Goal: Information Seeking & Learning: Check status

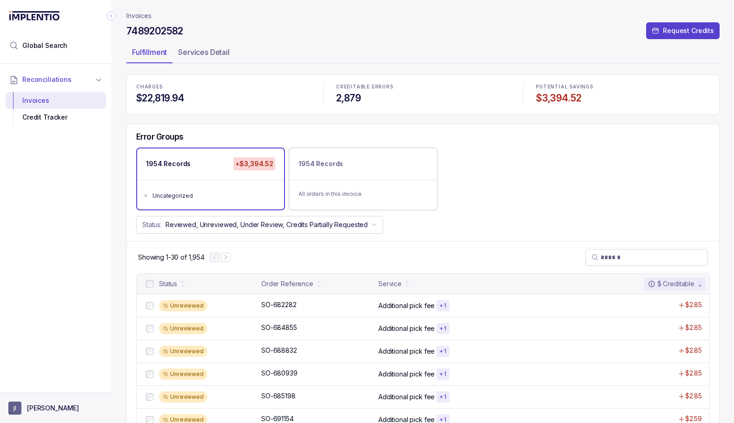
click at [42, 400] on aside "jl justin lau" at bounding box center [56, 408] width 112 height 30
click at [44, 401] on button "jl justin lau" at bounding box center [55, 407] width 95 height 13
click at [42, 388] on p "Logout" at bounding box center [61, 387] width 77 height 9
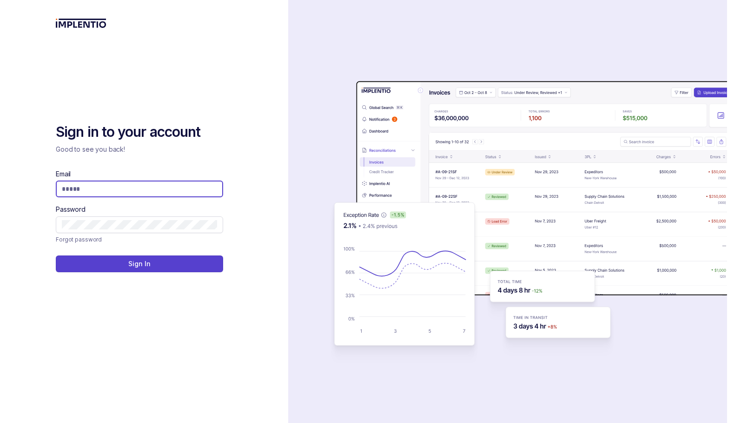
click at [0, 422] on com-1password-button at bounding box center [0, 423] width 0 height 0
click at [183, 184] on input "Email" at bounding box center [139, 188] width 155 height 9
click at [213, 151] on div "Sign in to your account Good to see you back! Email Password Forgot password Si…" at bounding box center [144, 197] width 177 height 149
click at [184, 184] on input "Email" at bounding box center [139, 188] width 155 height 9
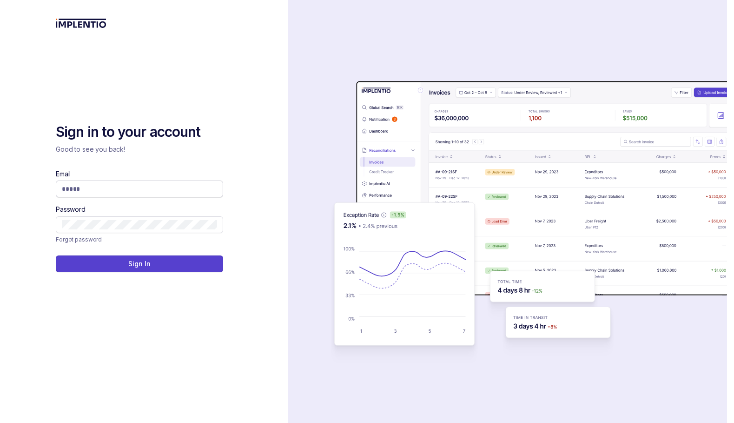
type input "**********"
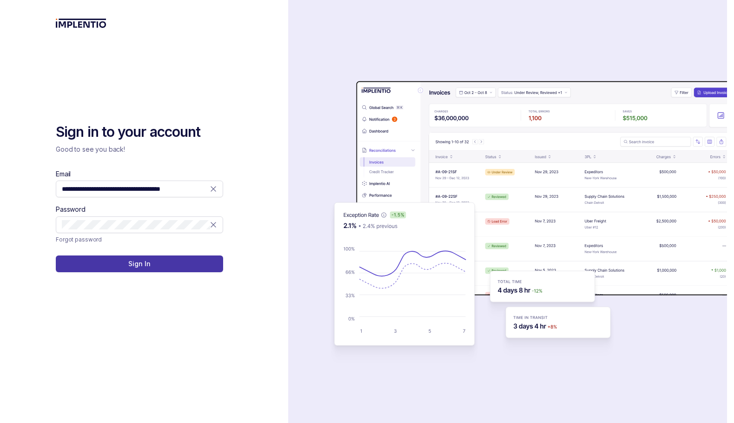
click at [139, 259] on p "Sign In" at bounding box center [139, 263] width 22 height 9
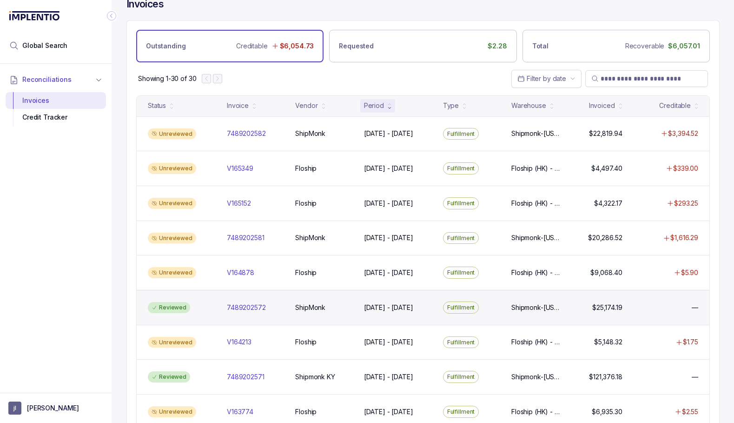
scroll to position [7, 0]
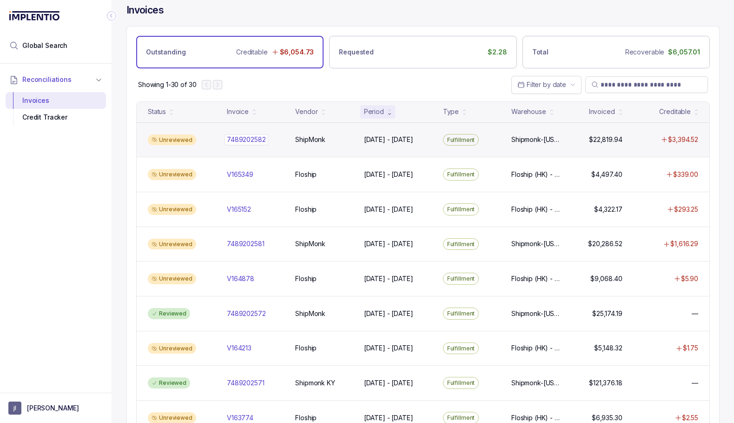
click at [252, 138] on p "7489202582" at bounding box center [247, 139] width 44 height 10
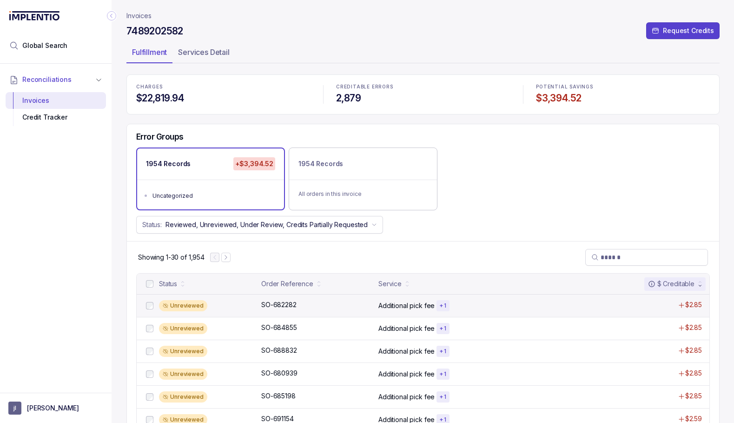
click at [388, 303] on p "Additional pick fee" at bounding box center [407, 305] width 56 height 9
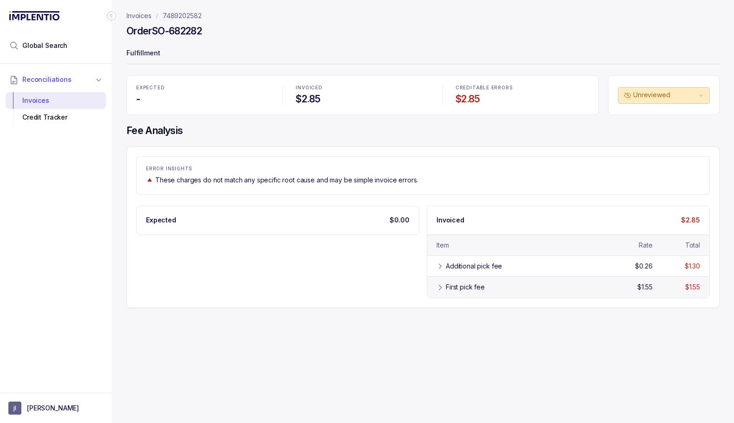
click at [438, 287] on icon at bounding box center [440, 287] width 7 height 7
click at [440, 287] on icon at bounding box center [440, 287] width 7 height 7
click at [440, 263] on icon at bounding box center [440, 265] width 7 height 7
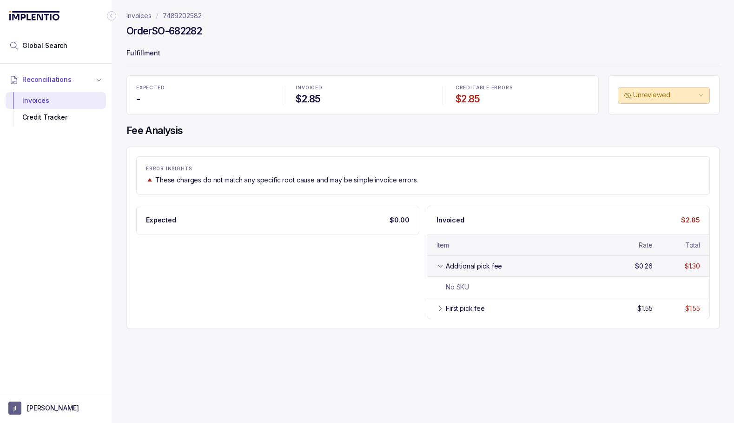
click at [440, 263] on icon at bounding box center [440, 265] width 7 height 7
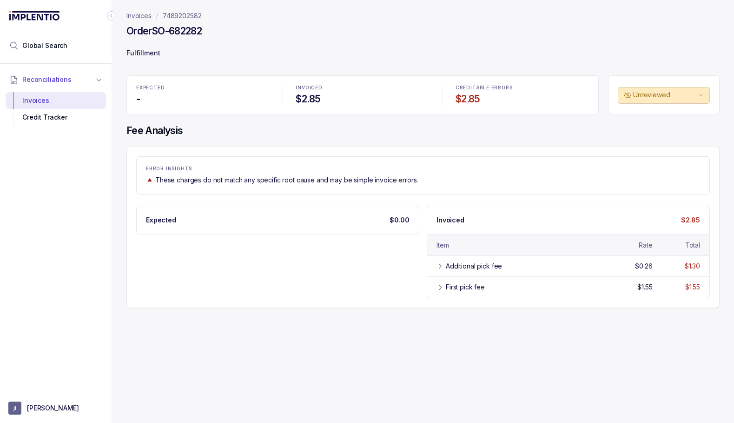
click at [198, 17] on p "7489202582" at bounding box center [182, 15] width 39 height 9
click at [141, 13] on p "Invoices" at bounding box center [139, 15] width 25 height 9
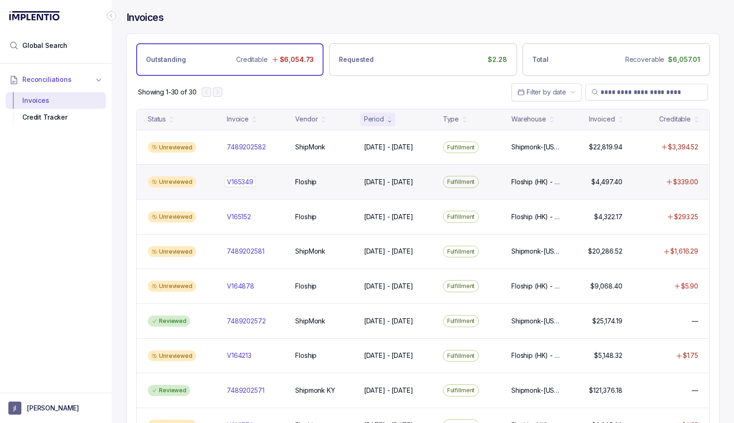
click at [234, 181] on p "V165349" at bounding box center [240, 182] width 31 height 10
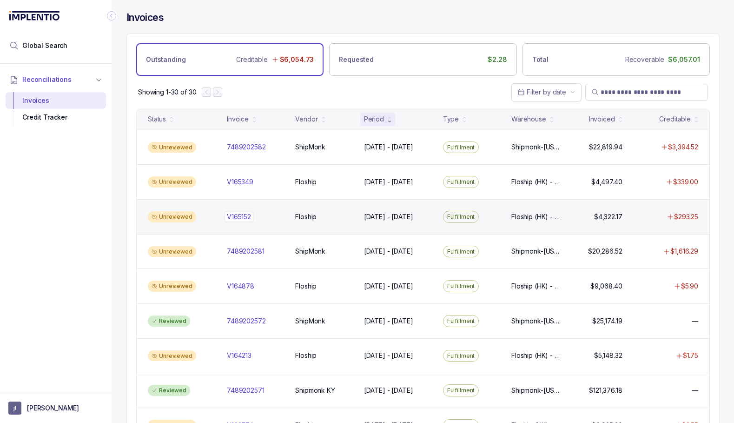
click at [236, 214] on p "V165152" at bounding box center [239, 217] width 29 height 10
click at [247, 216] on p "V165152" at bounding box center [239, 217] width 29 height 10
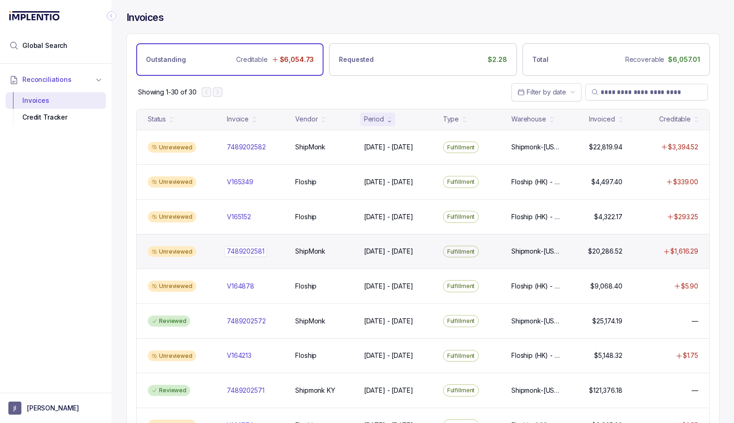
click at [236, 253] on p "7489202581" at bounding box center [246, 251] width 42 height 10
click at [239, 250] on p "7489202581" at bounding box center [246, 251] width 42 height 10
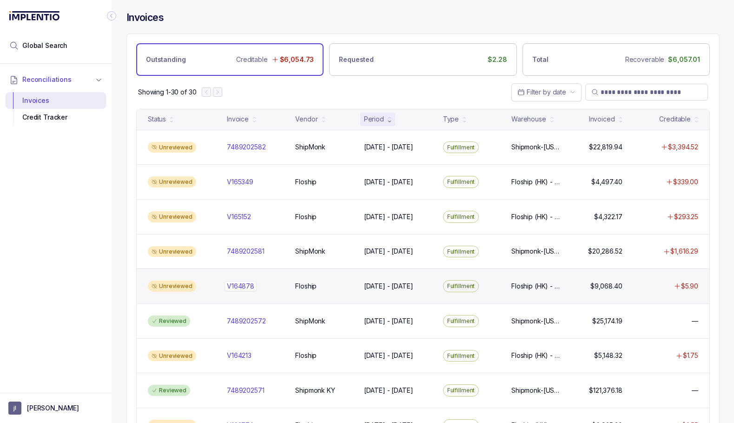
click at [238, 281] on p "V164878" at bounding box center [241, 286] width 32 height 10
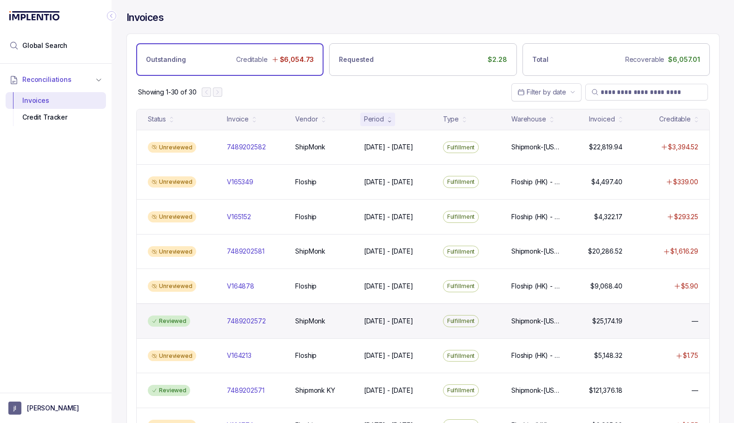
click at [239, 324] on div "Reviewed 7489202572 7489202572 ShipMonk ShipMonk Jul 15 - Jul 31, 2025 Jul 15 -…" at bounding box center [423, 320] width 573 height 35
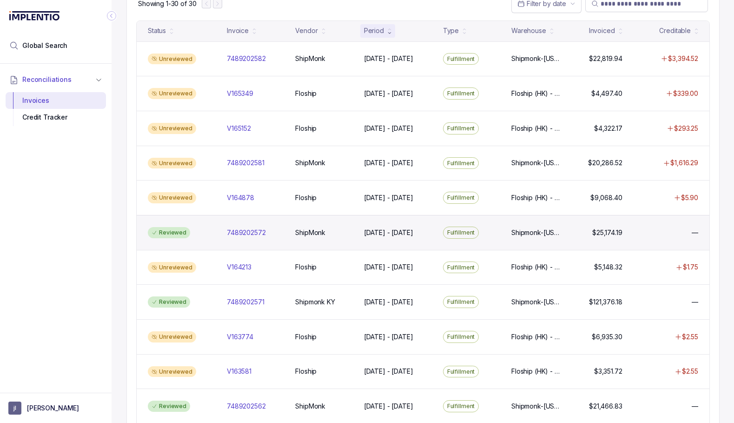
scroll to position [94, 0]
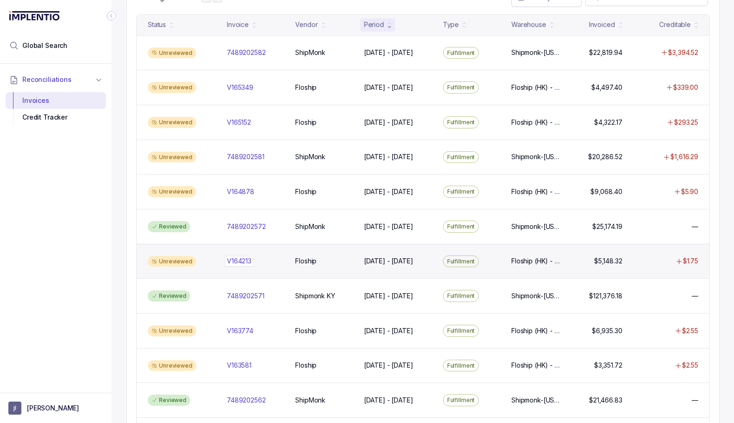
click at [247, 257] on div "V164213 V164213" at bounding box center [239, 260] width 25 height 9
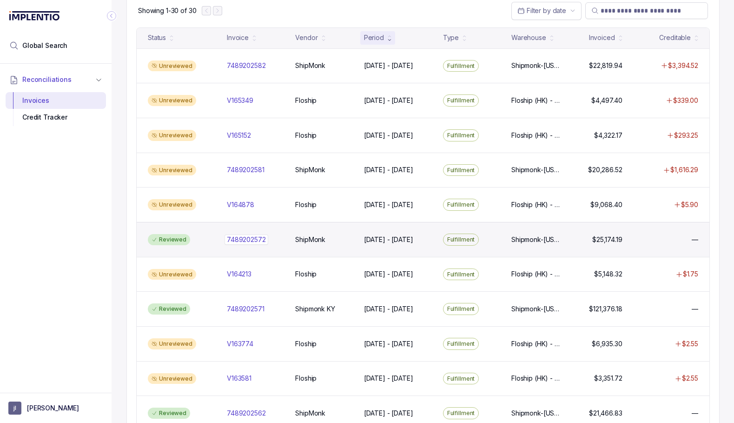
scroll to position [101, 0]
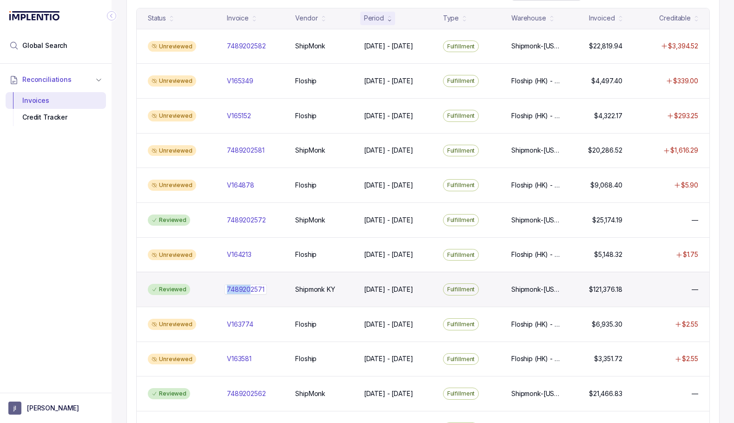
click at [252, 285] on div "7489202571 7489202571" at bounding box center [246, 289] width 38 height 9
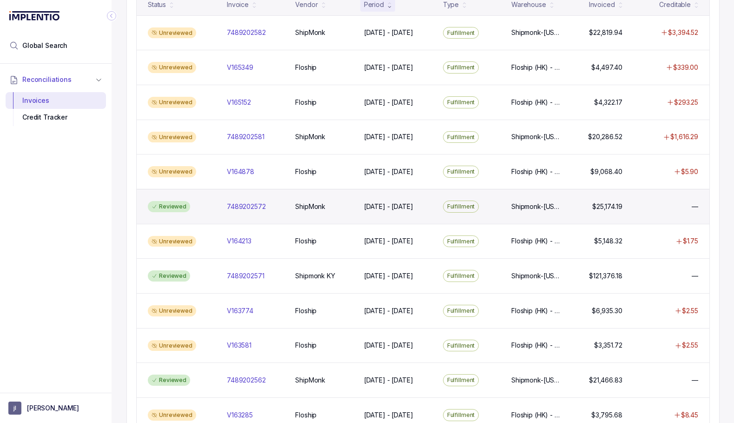
scroll to position [117, 0]
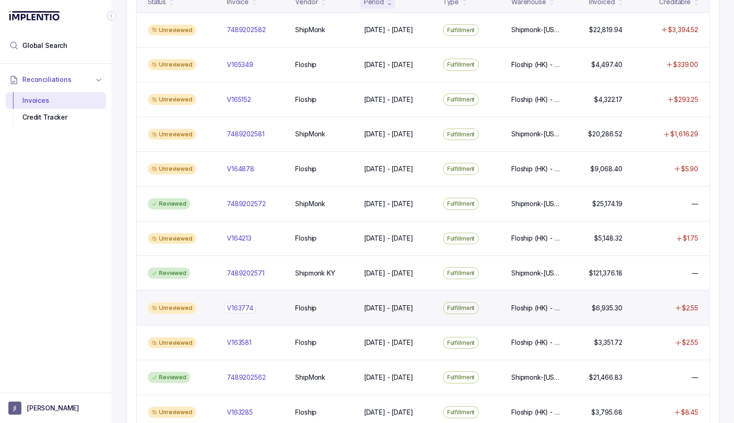
click at [249, 304] on p "V163774" at bounding box center [240, 308] width 31 height 10
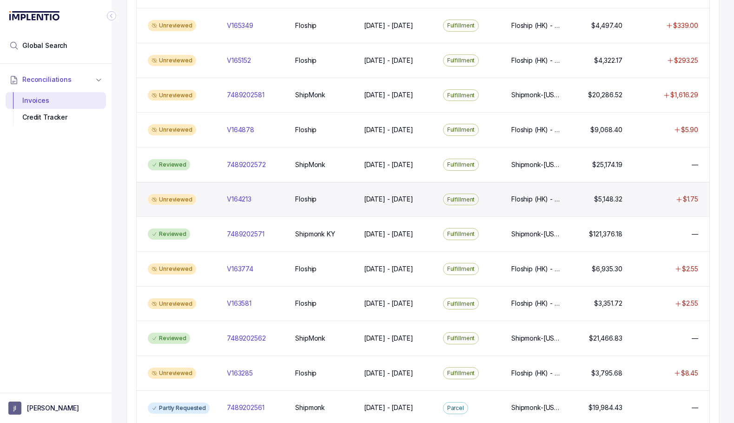
scroll to position [194, 0]
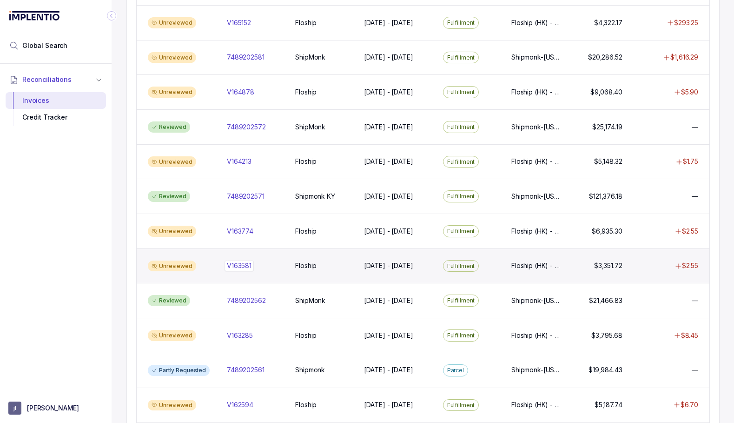
click at [246, 262] on p "V163581" at bounding box center [239, 265] width 29 height 10
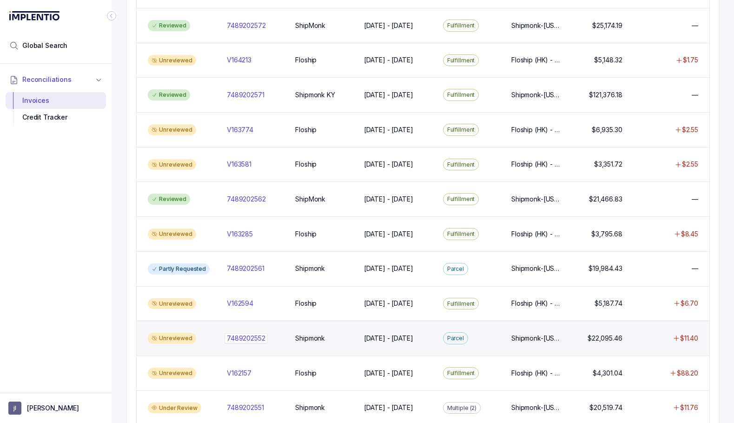
scroll to position [293, 0]
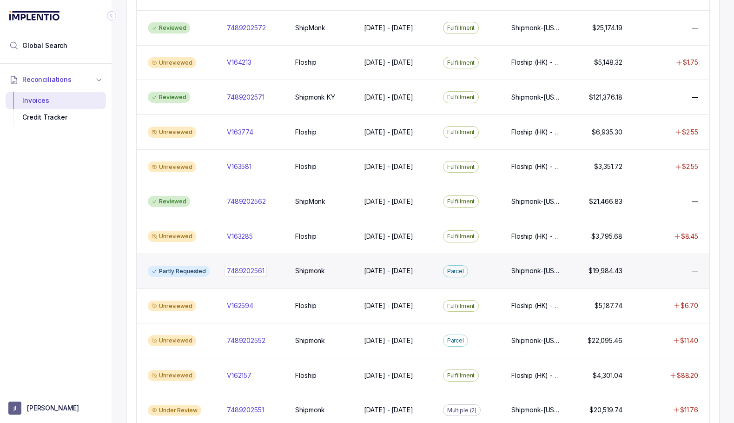
click at [254, 266] on p "7489202561" at bounding box center [246, 271] width 42 height 10
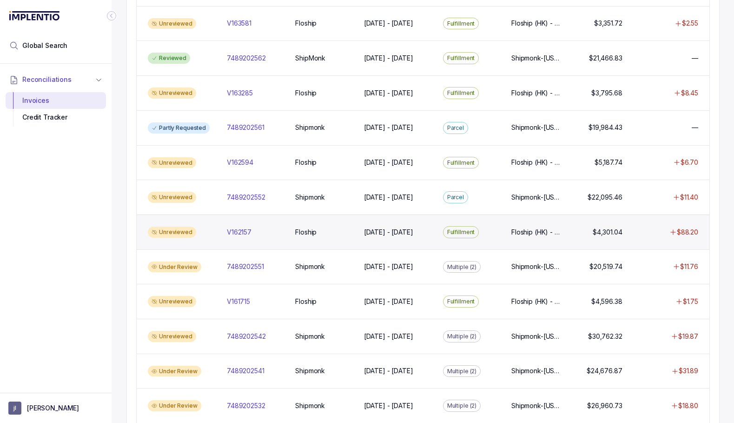
scroll to position [496, 0]
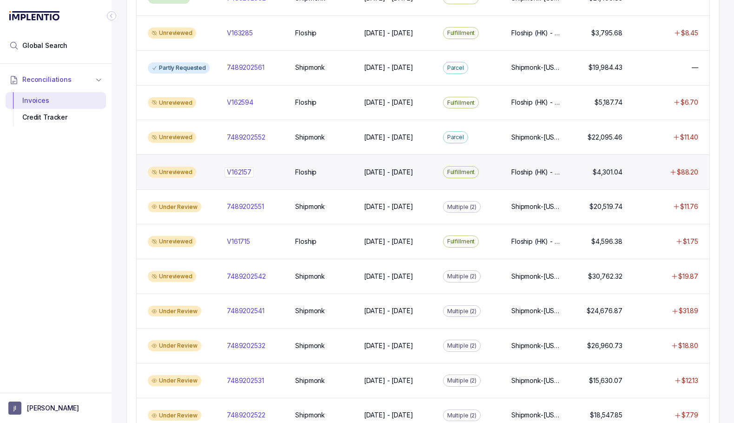
click at [242, 167] on p "V162157" at bounding box center [239, 172] width 29 height 10
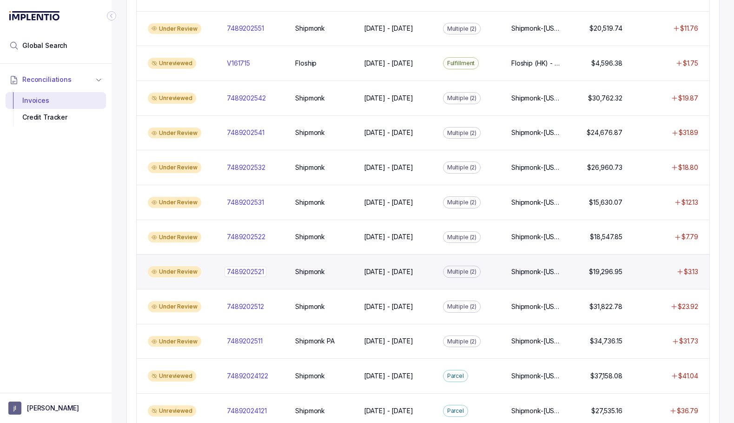
scroll to position [661, 0]
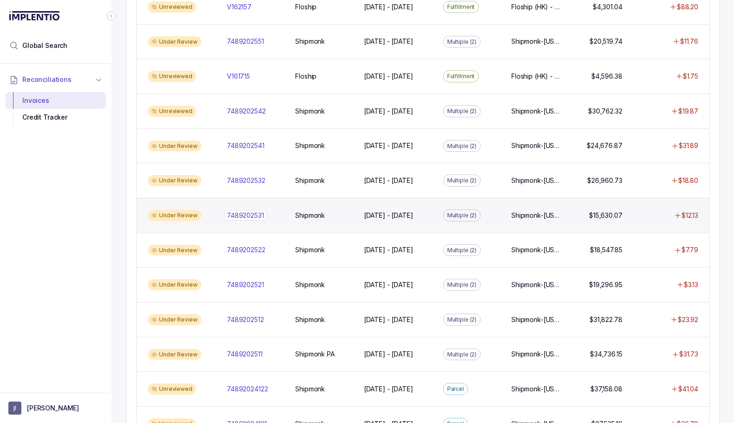
click at [254, 210] on p "7489202531" at bounding box center [246, 215] width 42 height 10
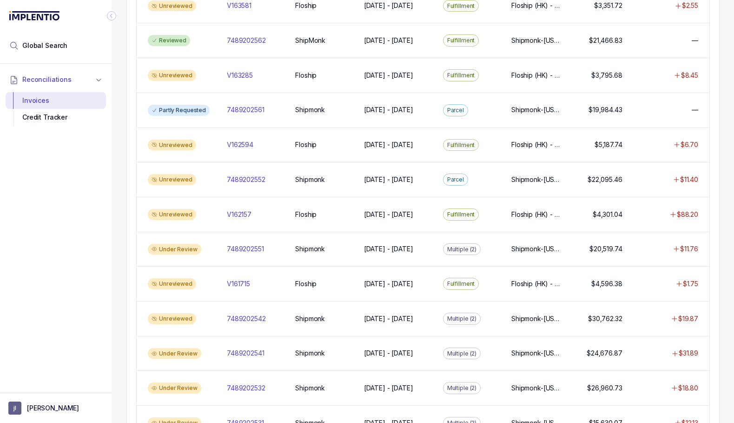
scroll to position [447, 0]
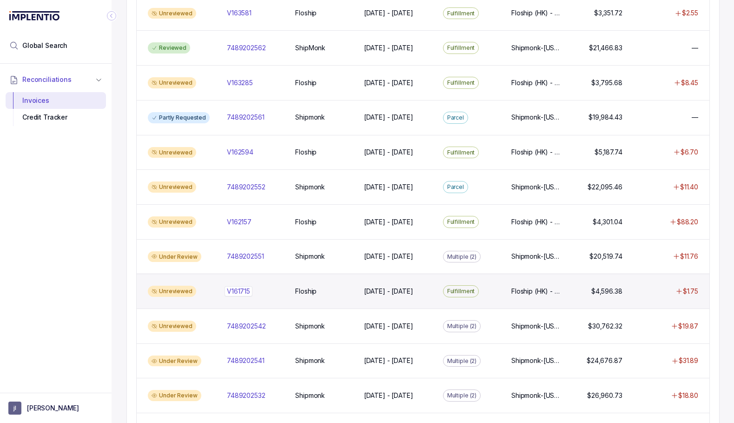
click at [247, 287] on div "V161715 V161715" at bounding box center [238, 291] width 23 height 9
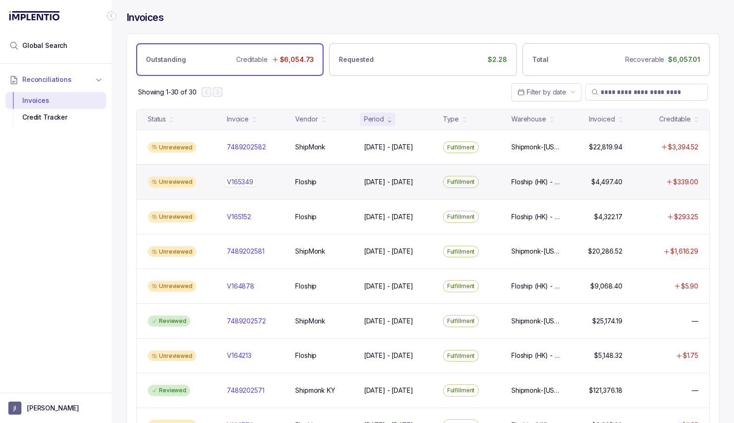
click at [246, 181] on p "V165349" at bounding box center [240, 182] width 31 height 10
